Goal: Information Seeking & Learning: Learn about a topic

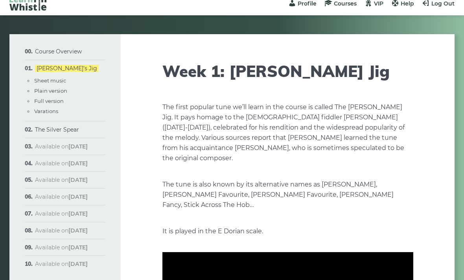
scroll to position [8, 0]
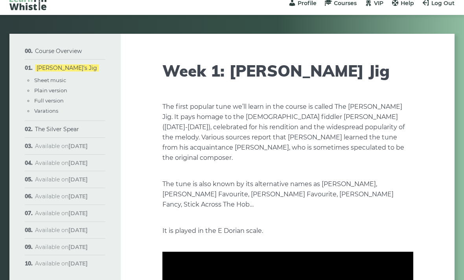
click at [66, 132] on link "The Silver Spear" at bounding box center [57, 129] width 44 height 7
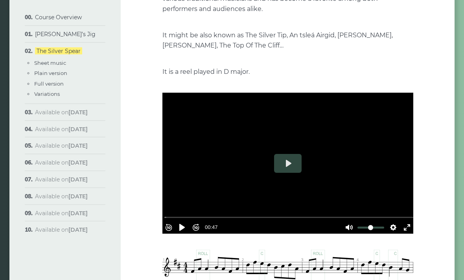
scroll to position [147, 0]
click at [187, 230] on button "Pause Play" at bounding box center [182, 227] width 13 height 13
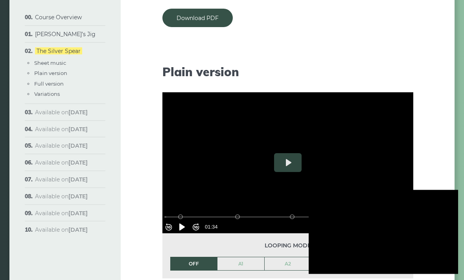
scroll to position [748, 0]
click at [396, 258] on div at bounding box center [382, 232] width 149 height 84
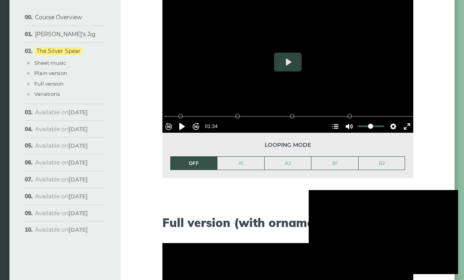
scroll to position [862, 0]
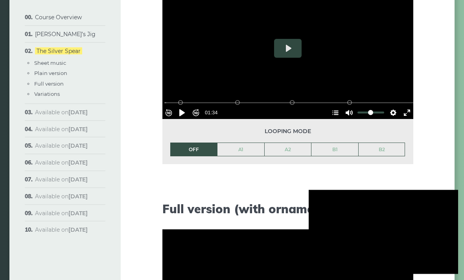
click at [447, 226] on div at bounding box center [382, 232] width 149 height 84
click at [437, 242] on div at bounding box center [382, 232] width 149 height 84
click at [402, 266] on div at bounding box center [382, 232] width 149 height 84
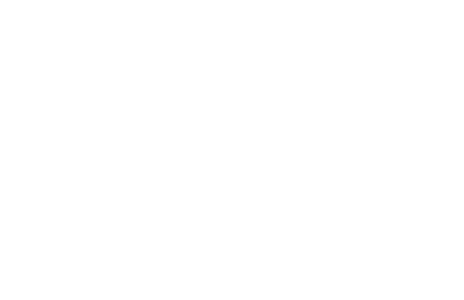
scroll to position [9, 0]
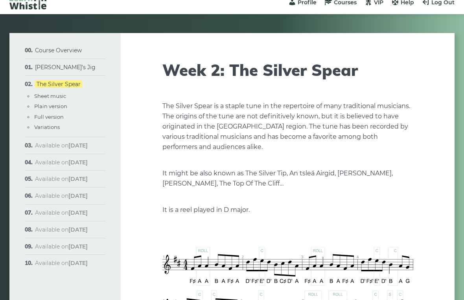
type input "*****"
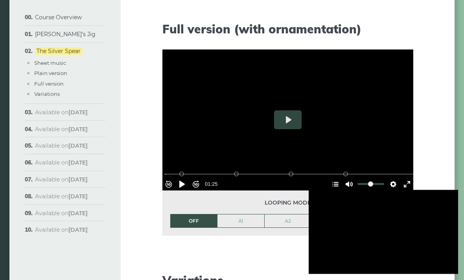
scroll to position [849, 0]
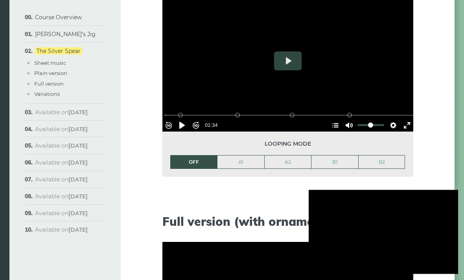
click at [185, 127] on button "Pause Play" at bounding box center [182, 125] width 13 height 13
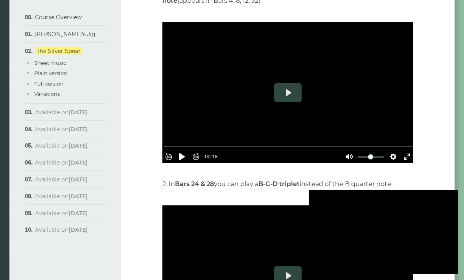
scroll to position [1300, 0]
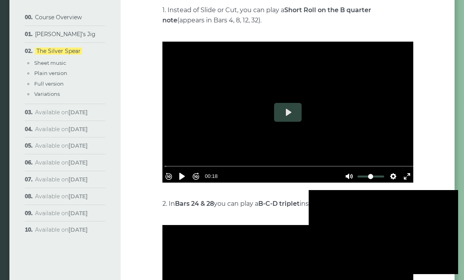
click at [380, 225] on div at bounding box center [382, 232] width 149 height 84
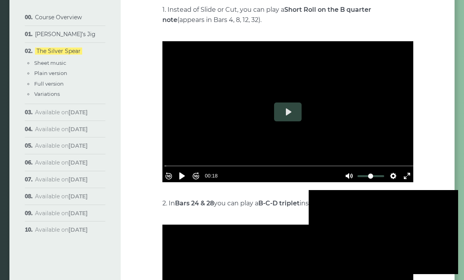
scroll to position [1310, 0]
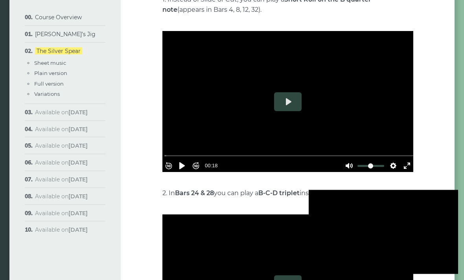
click at [439, 232] on div at bounding box center [382, 232] width 149 height 84
click at [403, 262] on div at bounding box center [382, 232] width 149 height 84
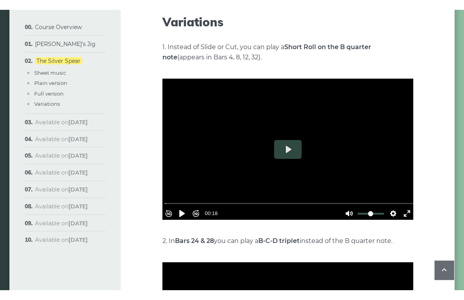
scroll to position [9, 0]
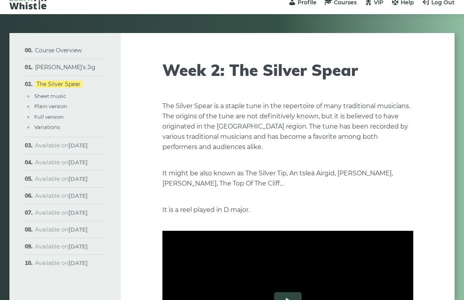
type input "*****"
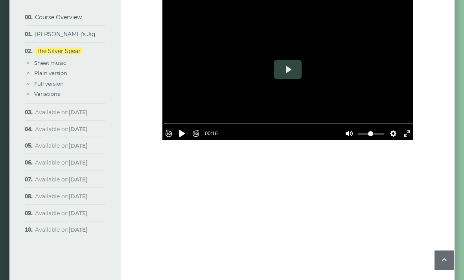
scroll to position [1643, 0]
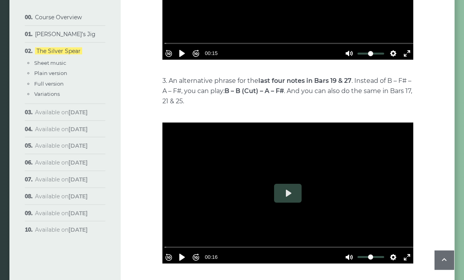
click at [291, 193] on button "Play" at bounding box center [288, 193] width 28 height 19
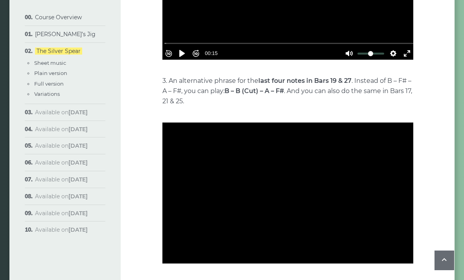
type input "***"
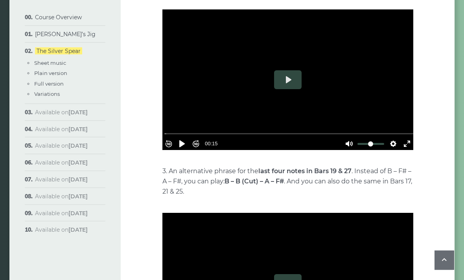
scroll to position [1551, 0]
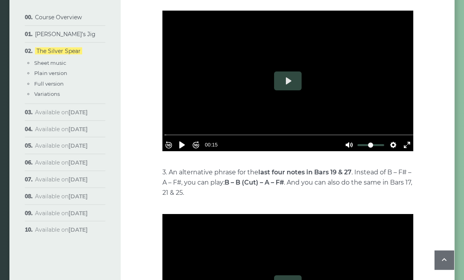
click at [186, 143] on button "Pause Play" at bounding box center [182, 145] width 13 height 13
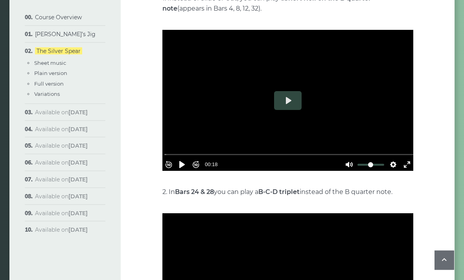
scroll to position [1348, 0]
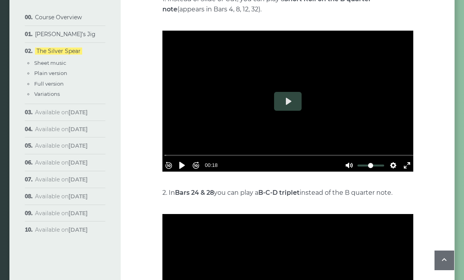
click at [187, 161] on button "Pause Play" at bounding box center [182, 165] width 13 height 13
type input "*****"
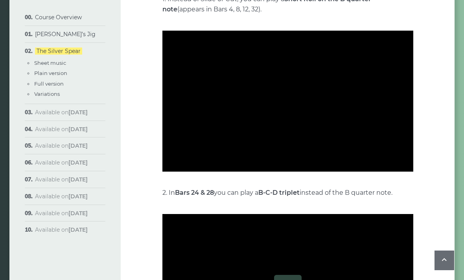
type input "***"
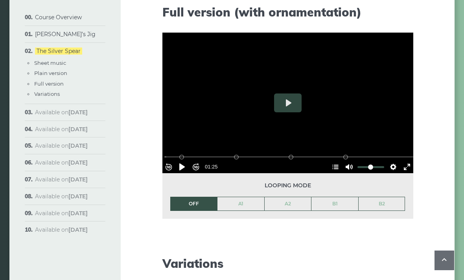
scroll to position [1058, 0]
click at [284, 103] on button "Play" at bounding box center [288, 103] width 28 height 19
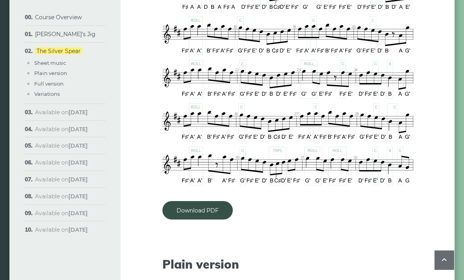
scroll to position [548, 0]
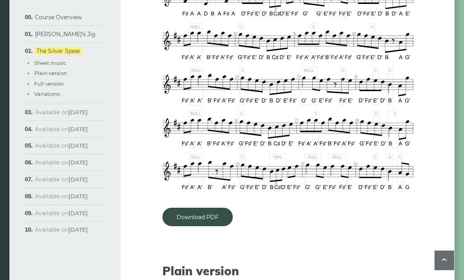
click at [206, 219] on link "Download PDF" at bounding box center [197, 217] width 70 height 18
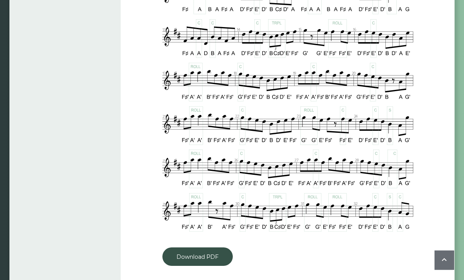
scroll to position [512, 0]
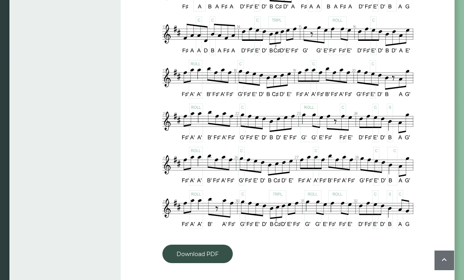
click at [203, 257] on link "Download PDF" at bounding box center [197, 254] width 70 height 18
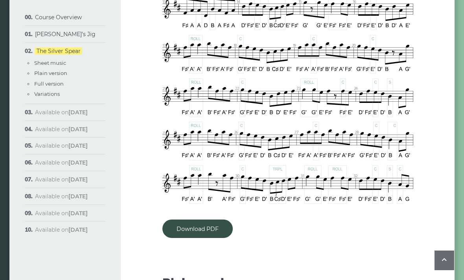
type input "***"
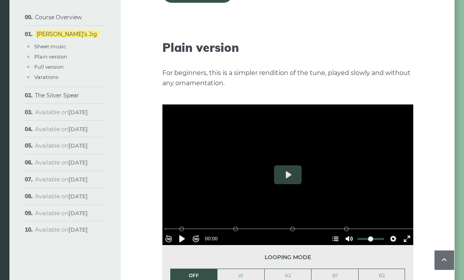
click at [287, 166] on button "Play" at bounding box center [288, 175] width 28 height 19
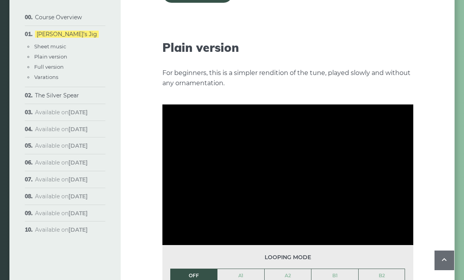
type input "***"
